Goal: Task Accomplishment & Management: Manage account settings

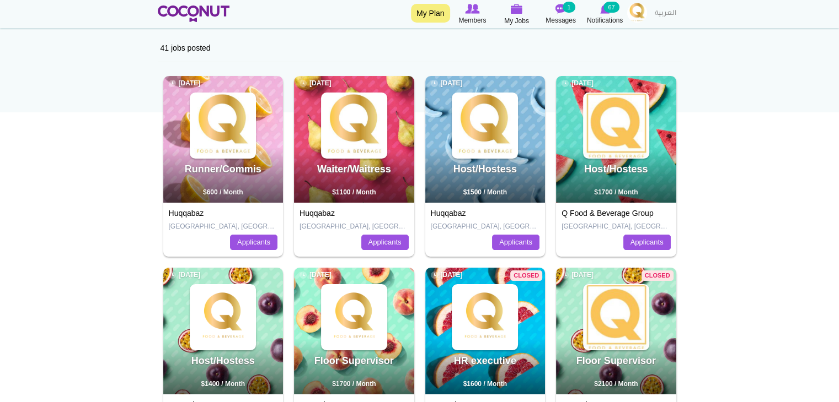
scroll to position [110, 0]
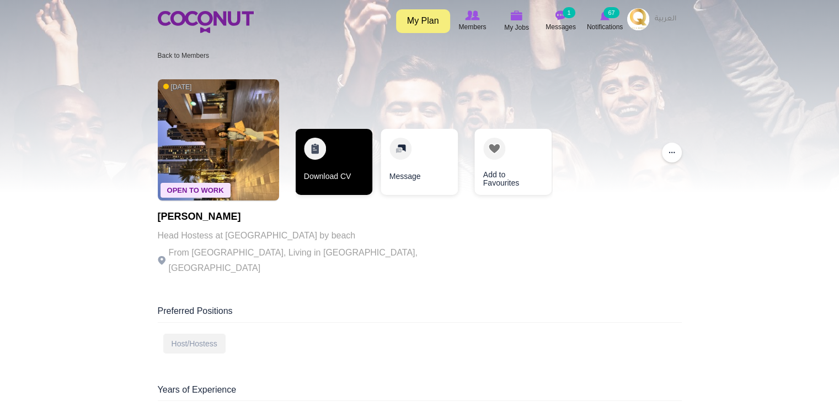
click at [339, 177] on link "Download CV" at bounding box center [333, 162] width 77 height 66
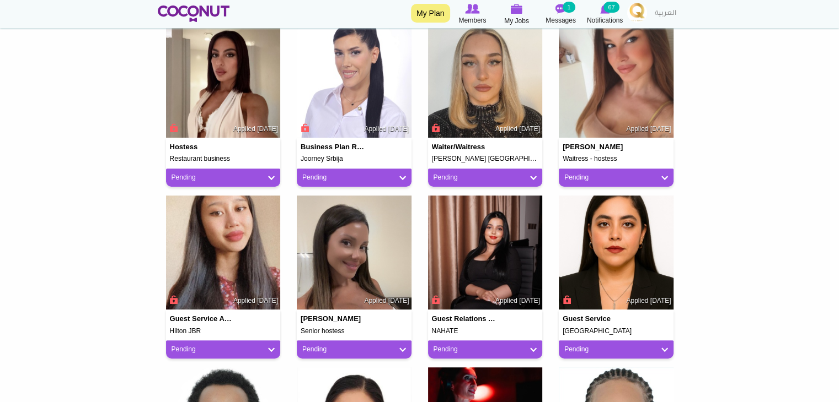
scroll to position [441, 0]
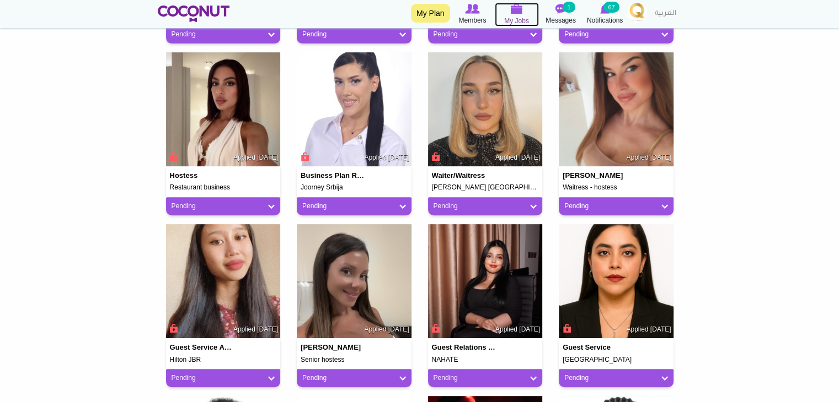
click at [526, 13] on icon at bounding box center [517, 9] width 44 height 13
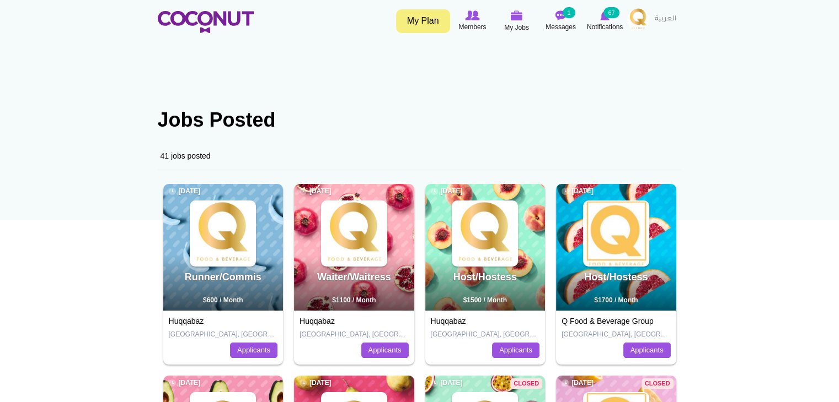
click at [518, 240] on div "Host/Hostess 1 week ago $1500 / Month" at bounding box center [485, 247] width 120 height 127
click at [476, 238] on img at bounding box center [485, 234] width 64 height 64
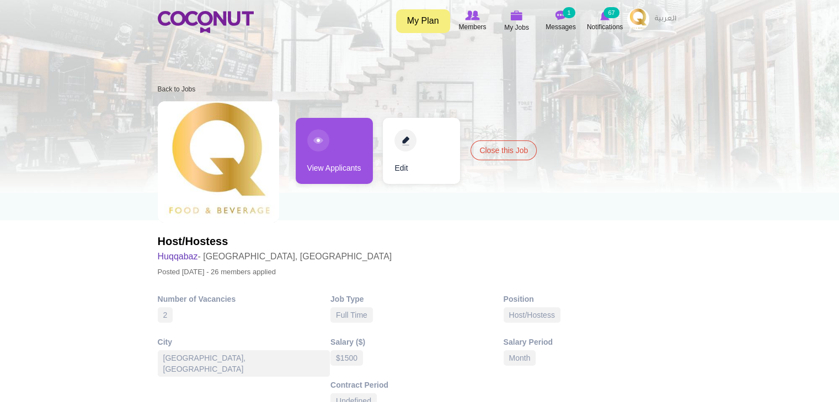
click at [340, 163] on link "View Applicants" at bounding box center [333, 151] width 77 height 66
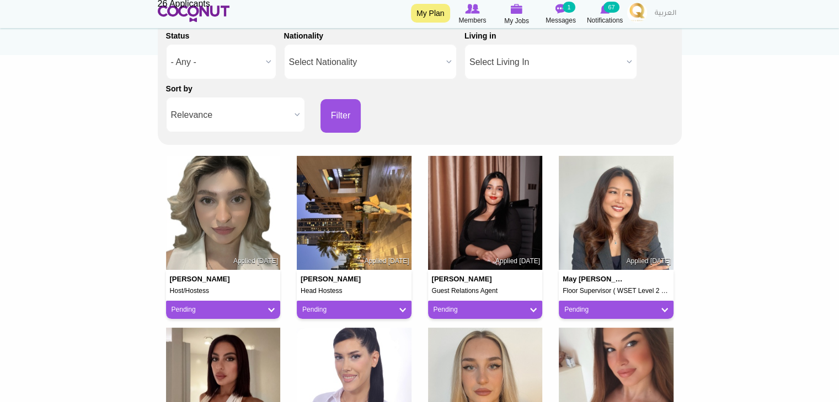
scroll to position [331, 0]
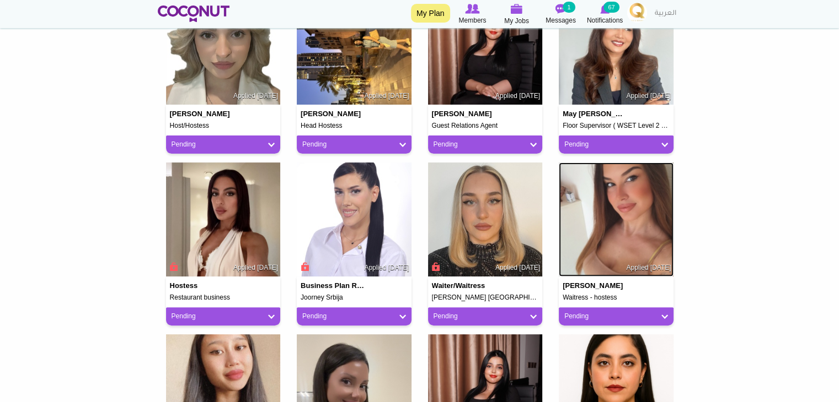
click at [615, 248] on img at bounding box center [615, 220] width 115 height 115
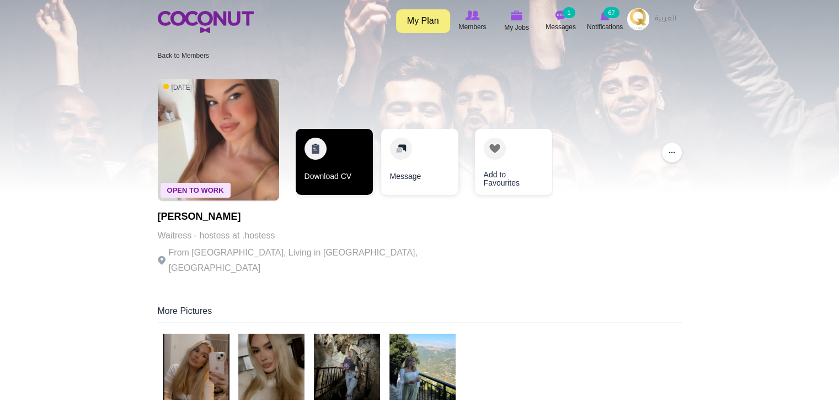
click at [330, 161] on link "Download CV" at bounding box center [333, 162] width 77 height 66
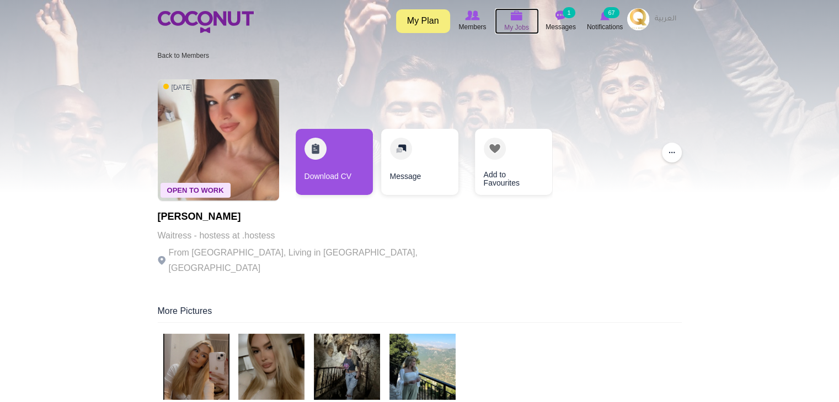
click at [520, 17] on img at bounding box center [517, 15] width 12 height 10
